Goal: Task Accomplishment & Management: Manage account settings

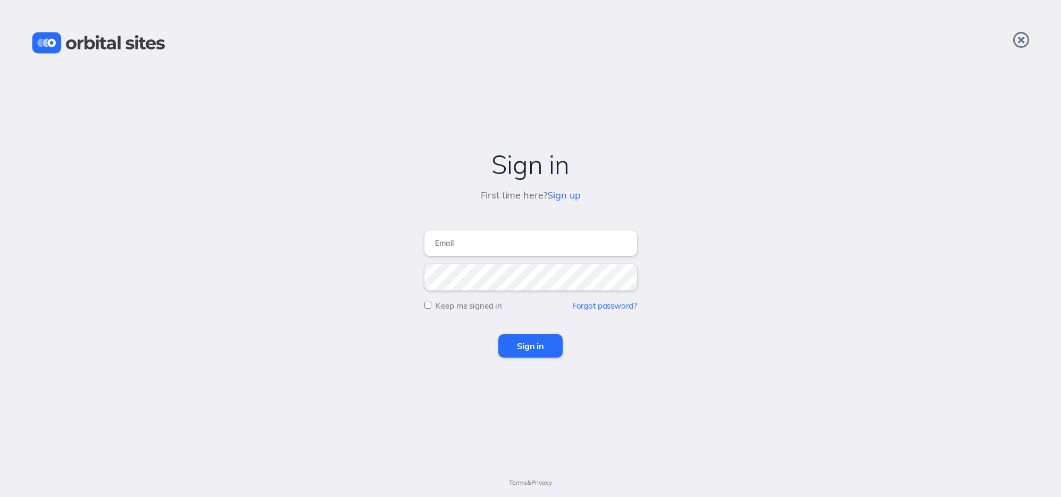
type input "[EMAIL_ADDRESS][DOMAIN_NAME]"
click at [534, 345] on input "Sign in" at bounding box center [531, 345] width 64 height 23
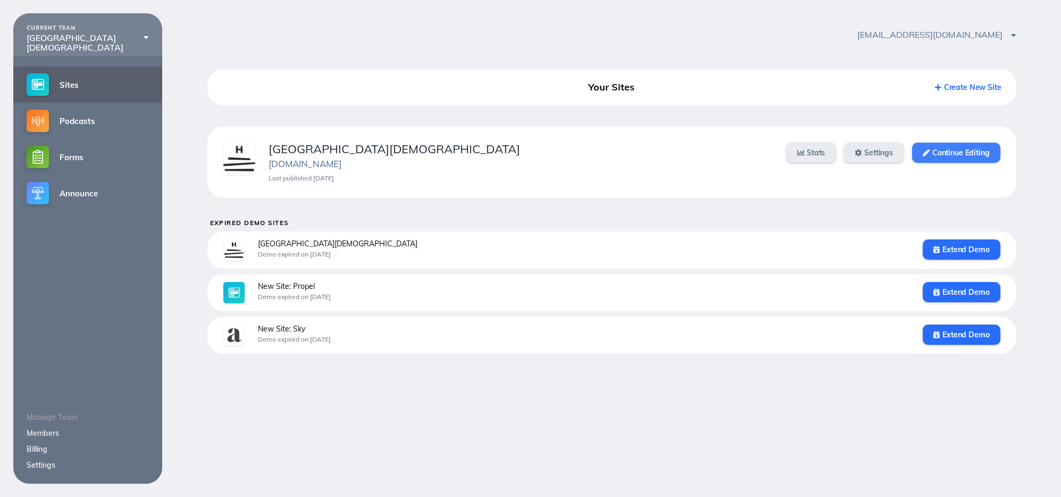
click at [939, 152] on link "Continue Editing" at bounding box center [956, 153] width 88 height 20
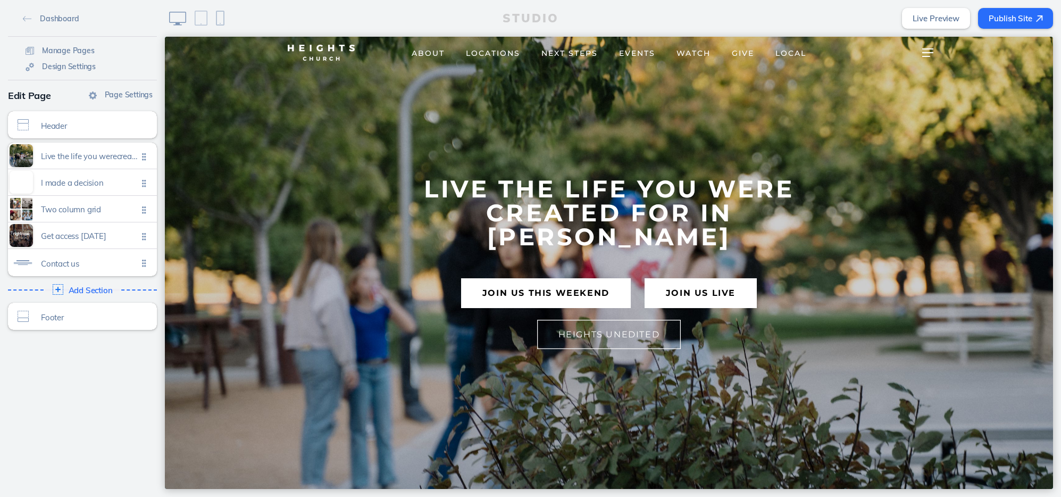
click at [433, 55] on span "About" at bounding box center [428, 53] width 33 height 10
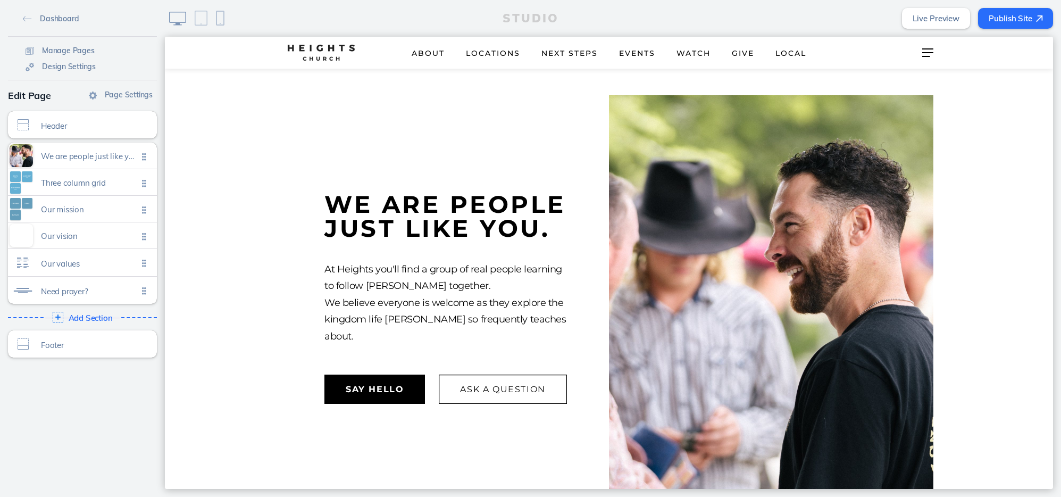
scroll to position [414, 0]
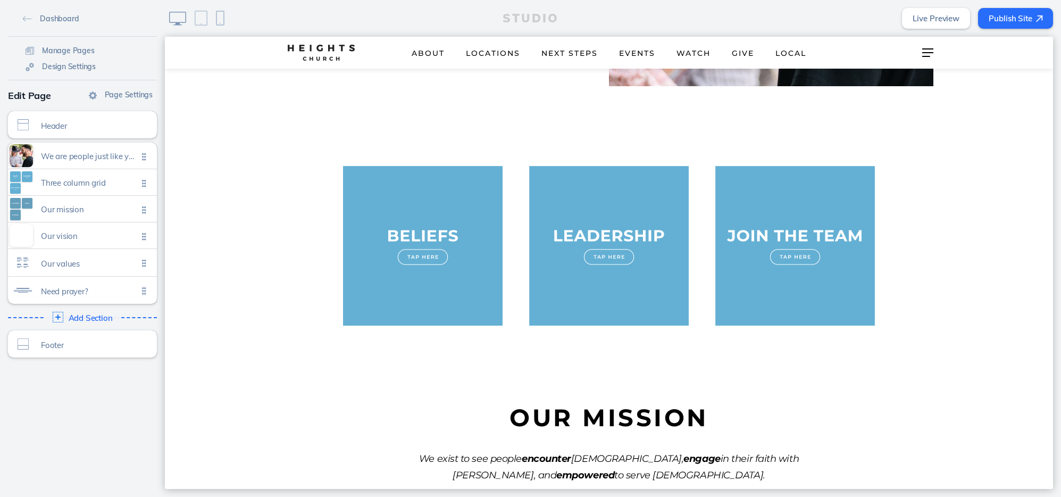
click at [603, 271] on img at bounding box center [609, 246] width 160 height 160
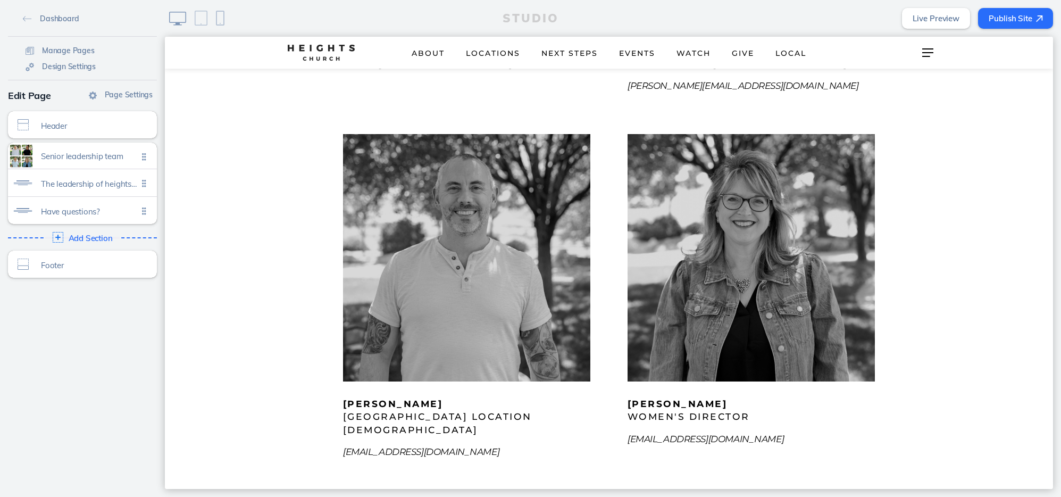
scroll to position [507, 0]
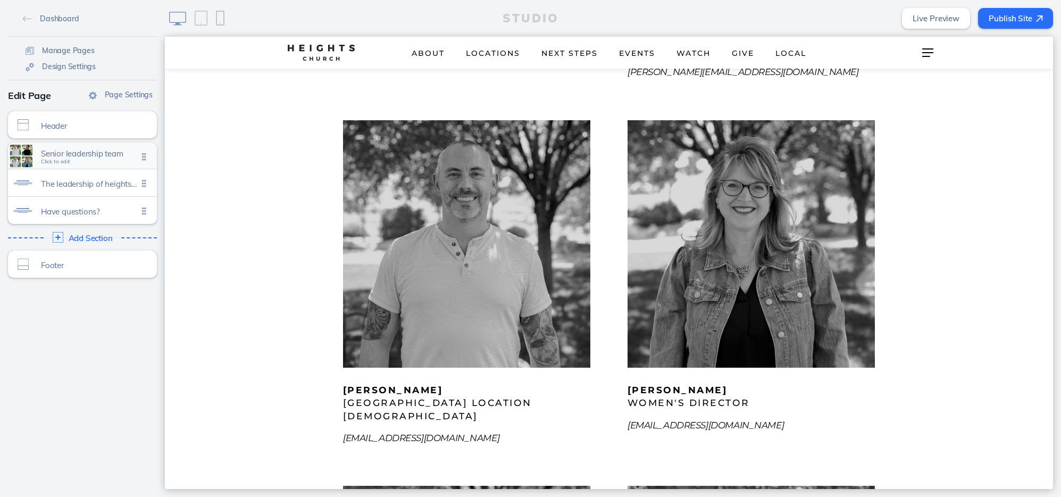
click at [120, 163] on div "Senior leadership team Click to edit" at bounding box center [82, 156] width 149 height 26
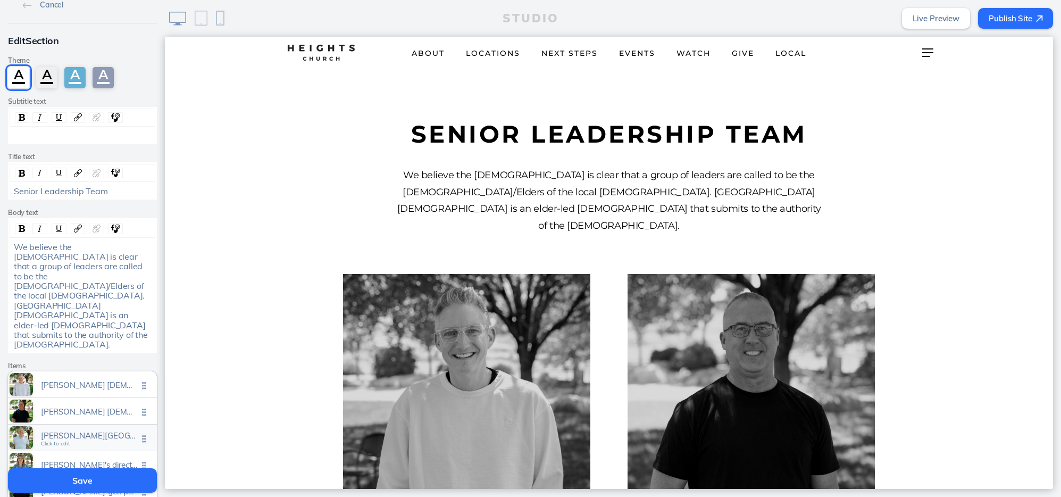
scroll to position [28, 0]
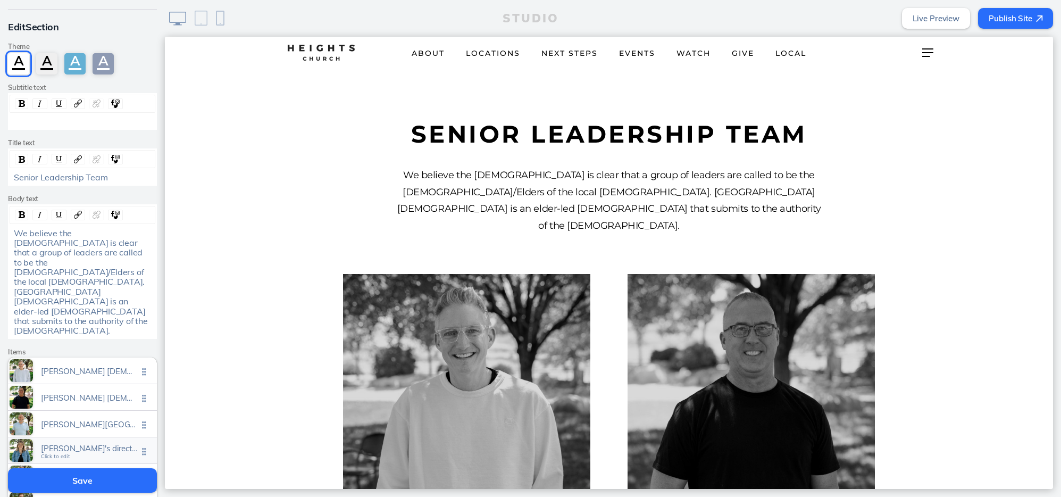
click at [82, 444] on span "[PERSON_NAME]'s director" at bounding box center [89, 448] width 97 height 9
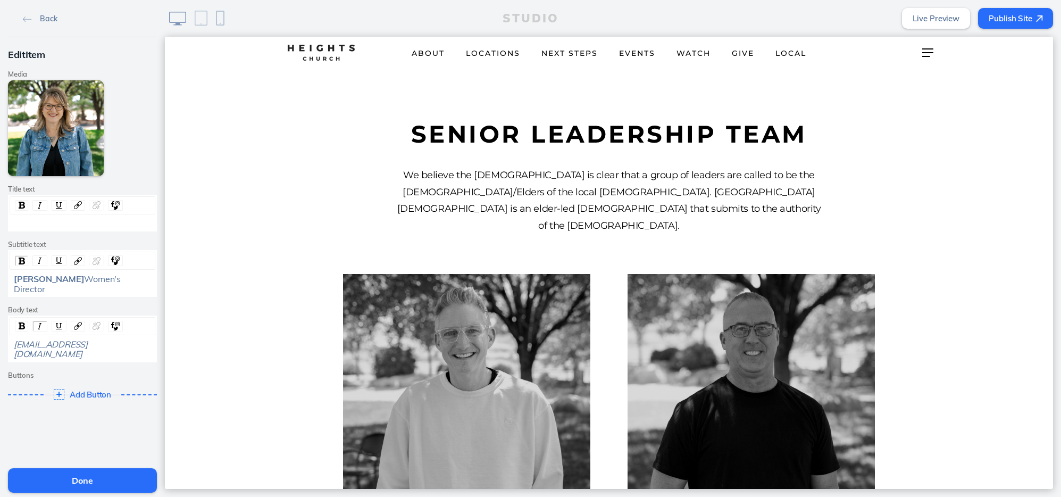
drag, startPoint x: 53, startPoint y: 287, endPoint x: 112, endPoint y: 288, distance: 58.5
click at [112, 288] on div "[PERSON_NAME] Women's Director" at bounding box center [83, 284] width 138 height 20
click at [66, 487] on button "Done" at bounding box center [82, 480] width 149 height 24
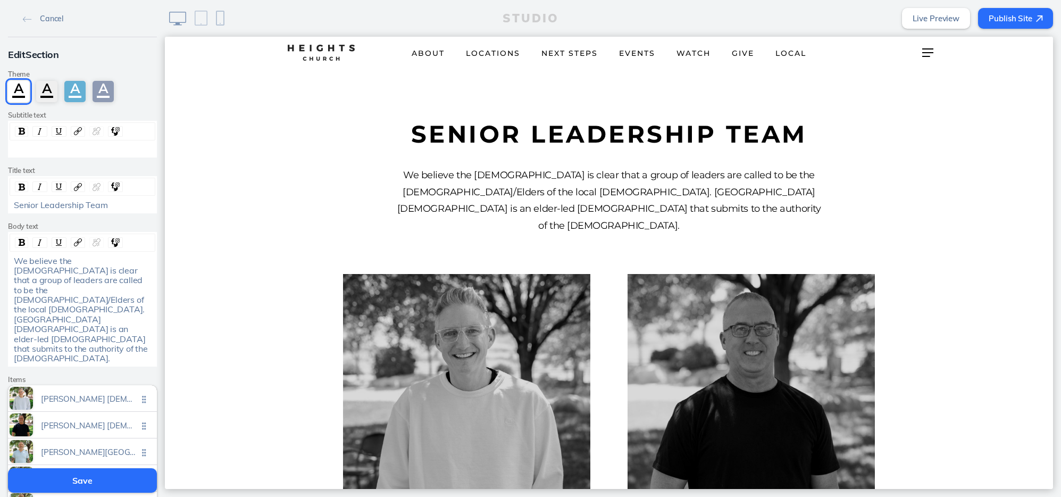
click at [70, 484] on button "Save" at bounding box center [82, 480] width 149 height 24
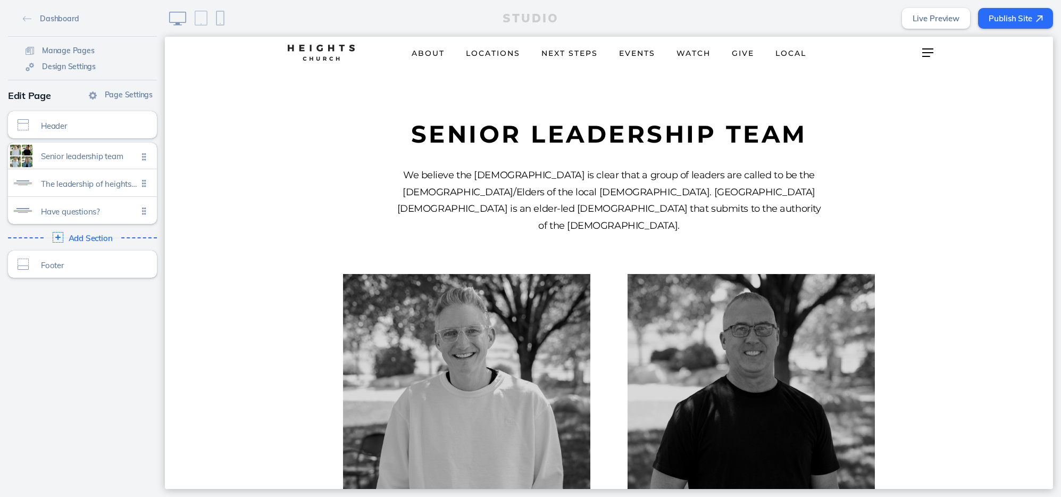
click at [1023, 17] on button "Publish Site" at bounding box center [1015, 18] width 75 height 21
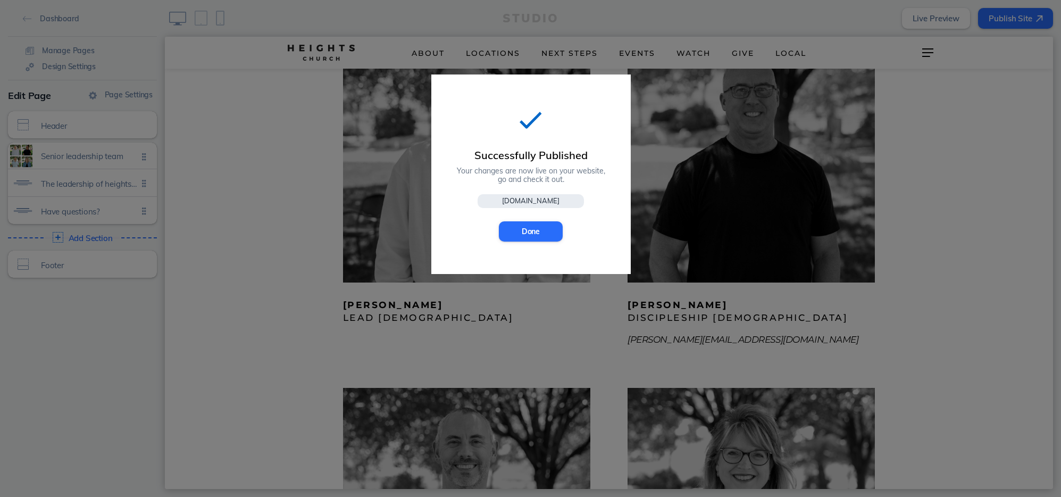
scroll to position [416, 0]
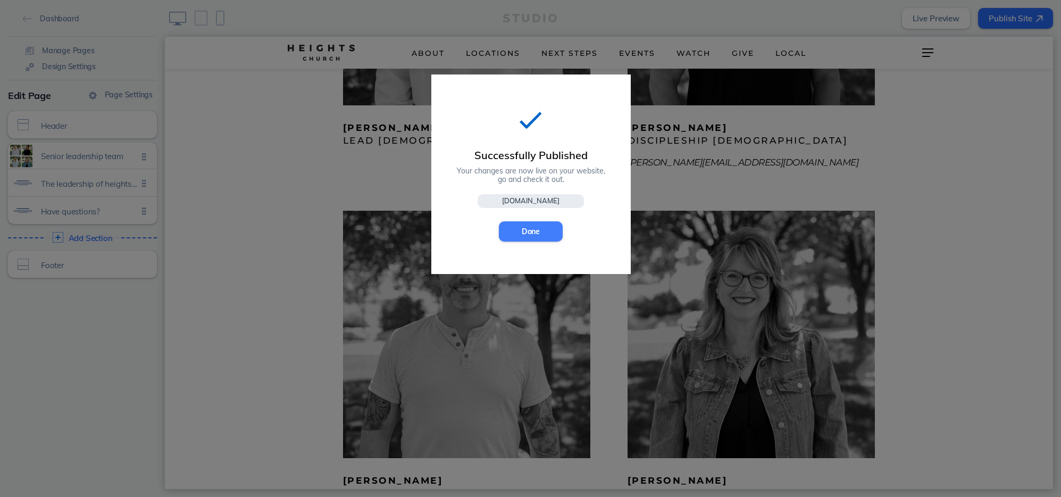
click at [545, 232] on button "Done" at bounding box center [531, 231] width 64 height 20
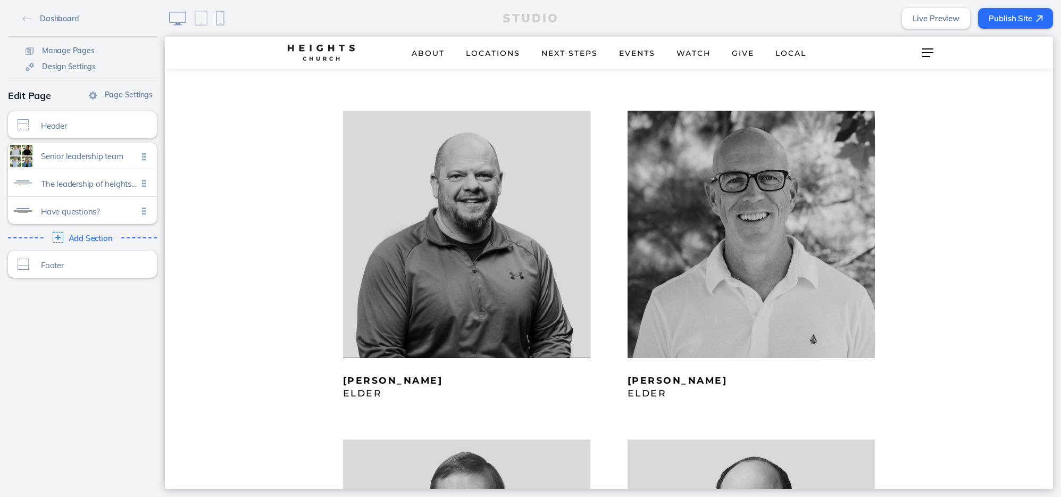
scroll to position [1270, 0]
